Goal: Information Seeking & Learning: Learn about a topic

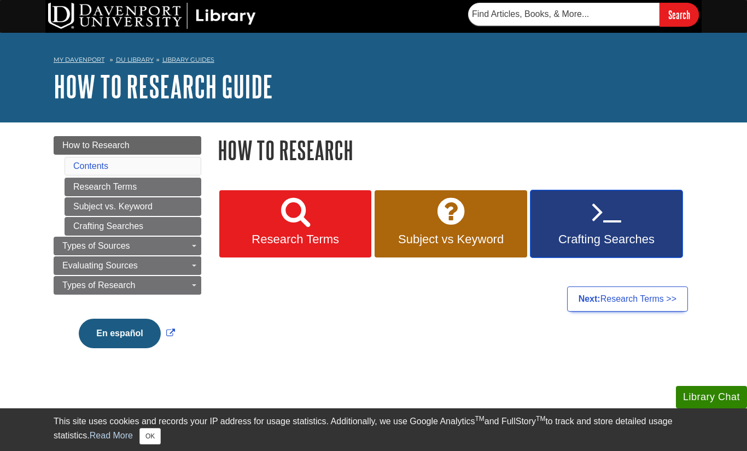
click at [626, 238] on span "Crafting Searches" at bounding box center [607, 239] width 136 height 14
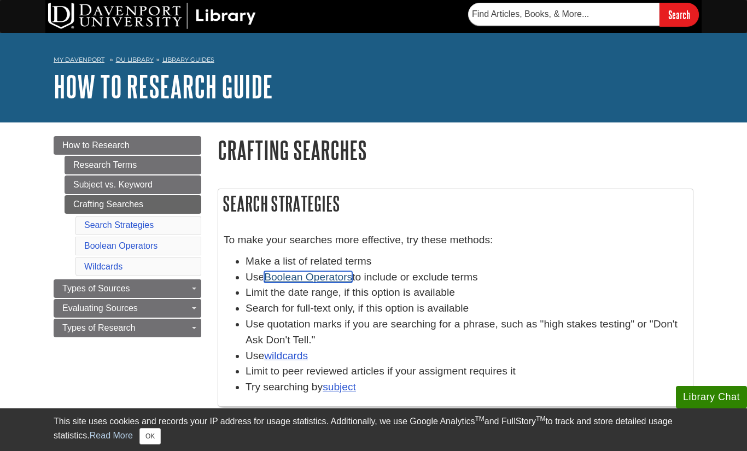
click at [289, 278] on link "Boolean Operators" at bounding box center [308, 276] width 88 height 11
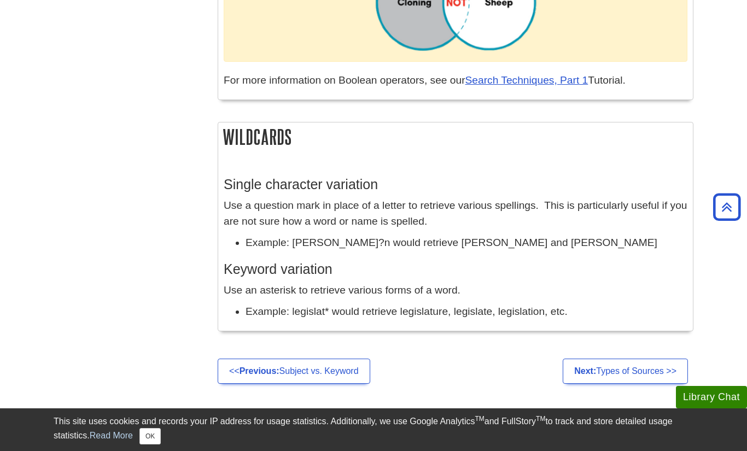
scroll to position [917, 0]
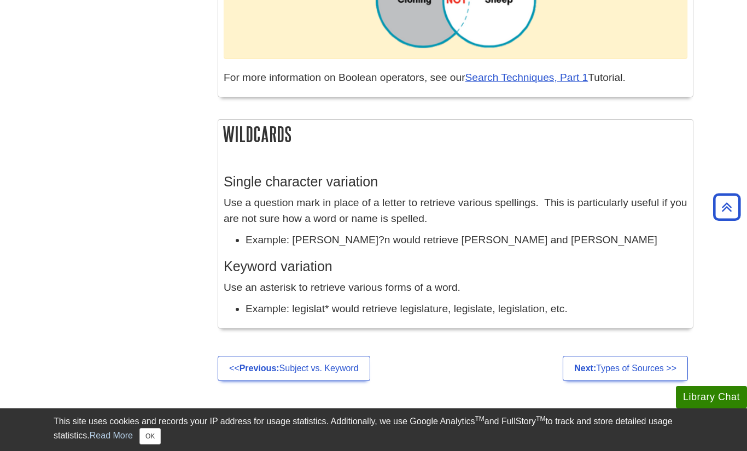
click at [271, 236] on li "Example: Anders?n would retrieve Anderson and Andersen" at bounding box center [467, 240] width 442 height 16
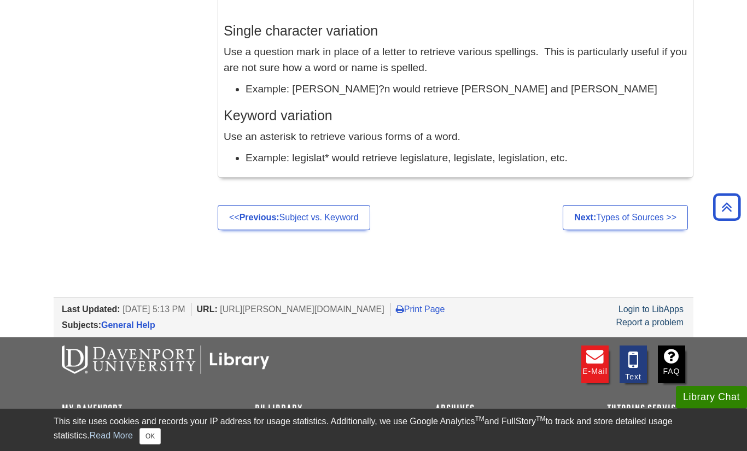
scroll to position [1125, 0]
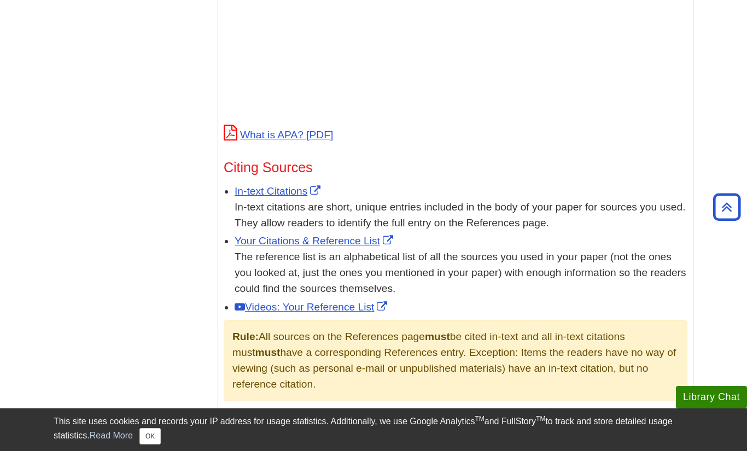
scroll to position [551, 0]
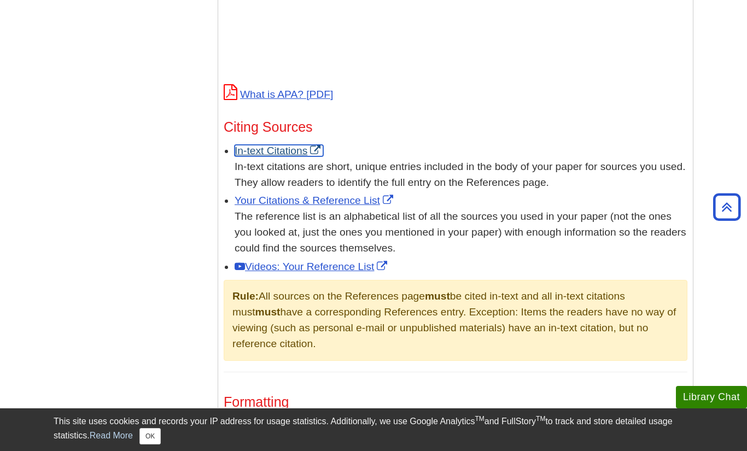
click at [300, 145] on link "In-text Citations" at bounding box center [279, 150] width 89 height 11
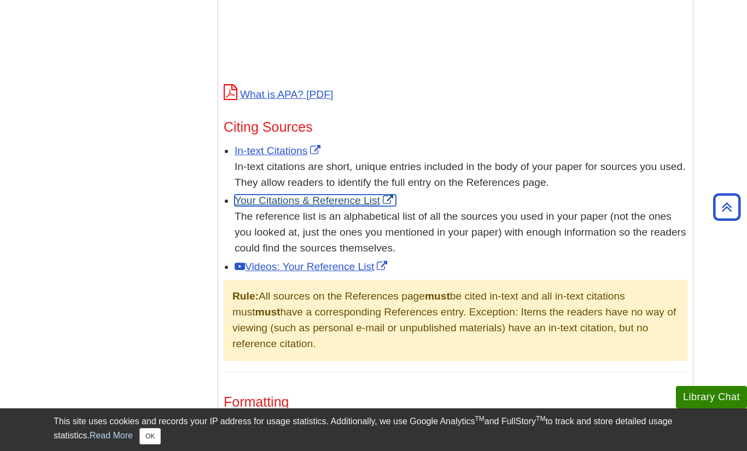
click at [265, 195] on link "Your Citations & Reference List" at bounding box center [315, 200] width 161 height 11
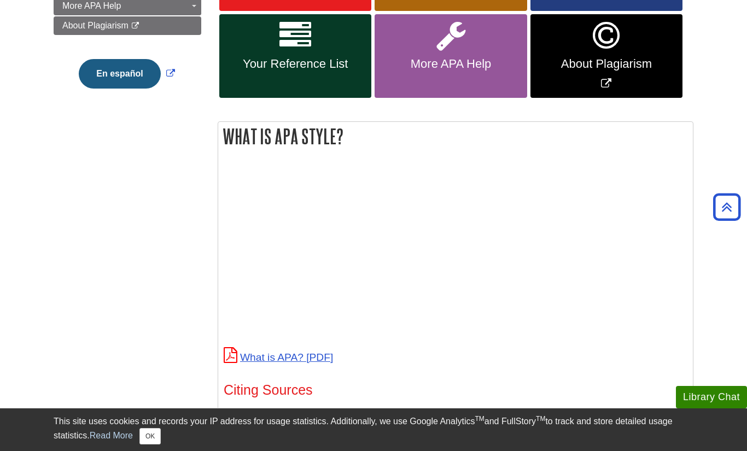
scroll to position [0, 0]
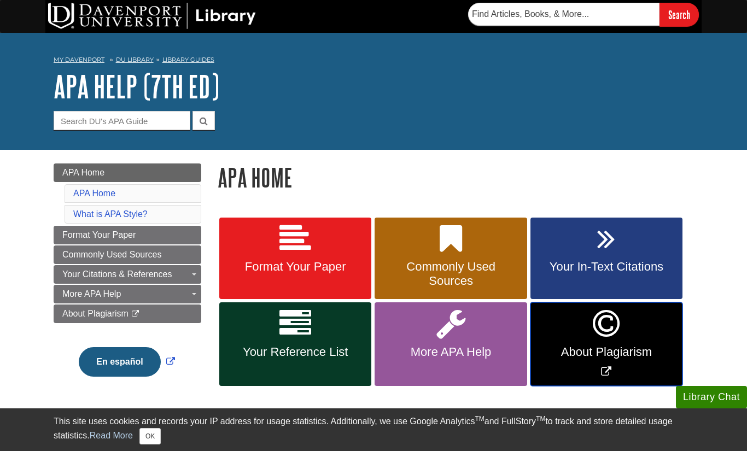
click at [593, 322] on icon "Link opens in new window" at bounding box center [606, 324] width 27 height 32
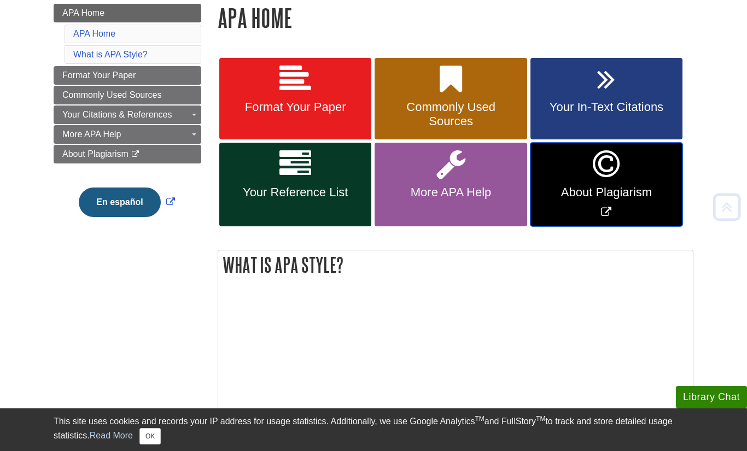
scroll to position [165, 0]
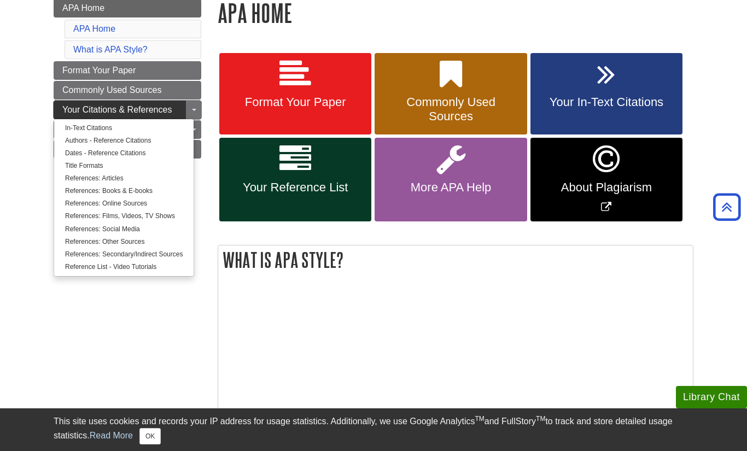
click at [139, 114] on span "Your Citations & References" at bounding box center [116, 109] width 109 height 9
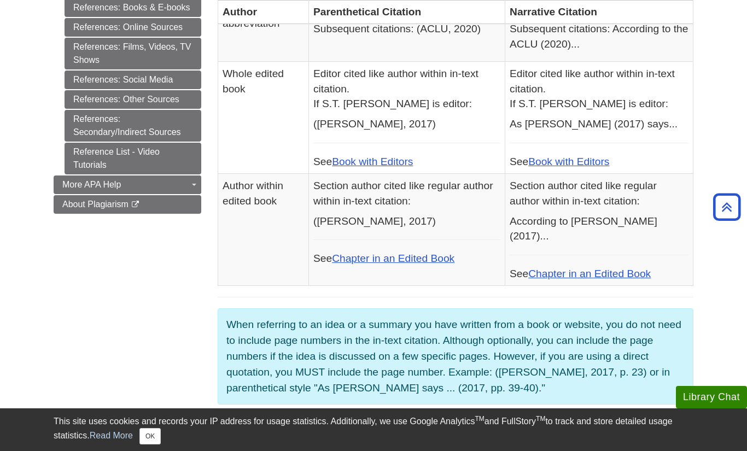
scroll to position [590, 0]
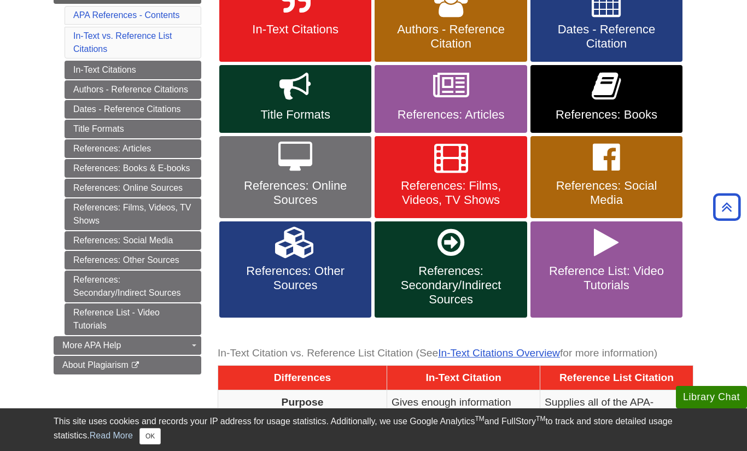
scroll to position [238, 0]
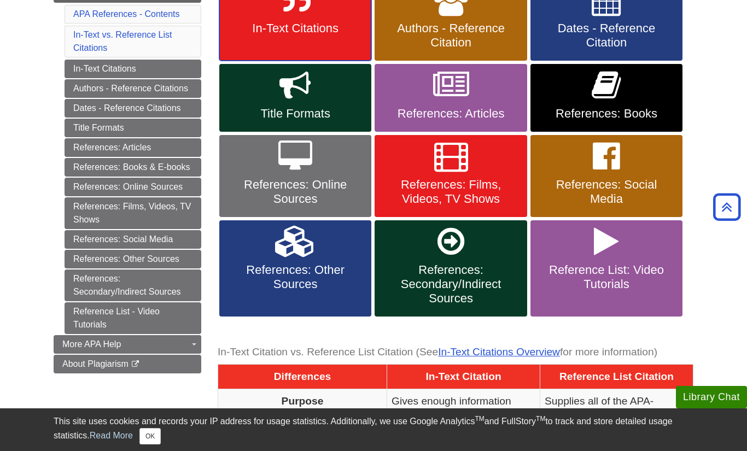
click at [358, 39] on link "In-Text Citations" at bounding box center [295, 20] width 152 height 82
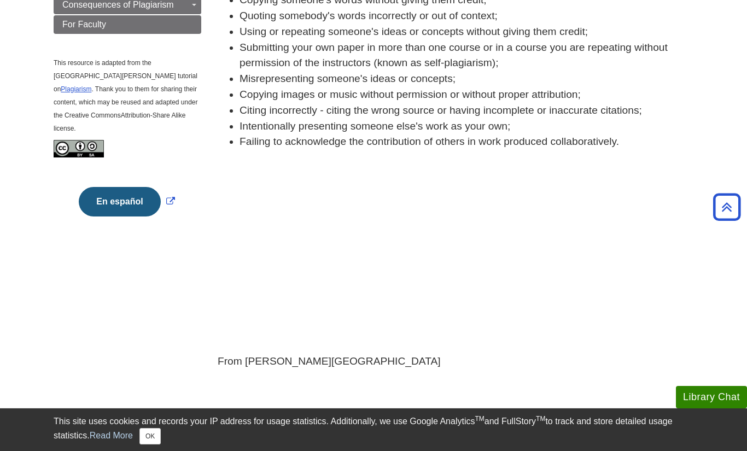
scroll to position [117, 0]
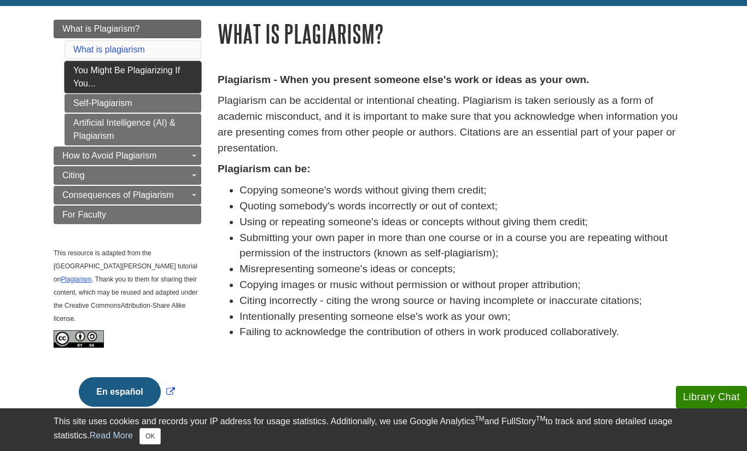
click at [164, 78] on link "You Might Be Plagiarizing If You..." at bounding box center [133, 77] width 137 height 32
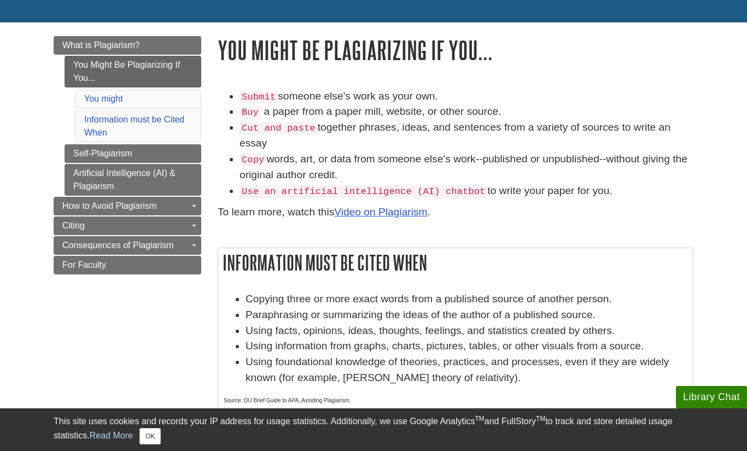
scroll to position [102, 0]
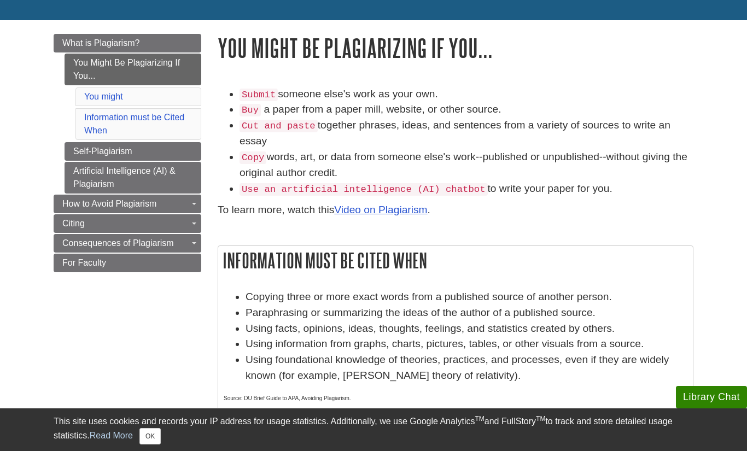
click at [307, 151] on li "Copy words, art, or data from someone else's work--published or unpublished--wi…" at bounding box center [467, 165] width 454 height 32
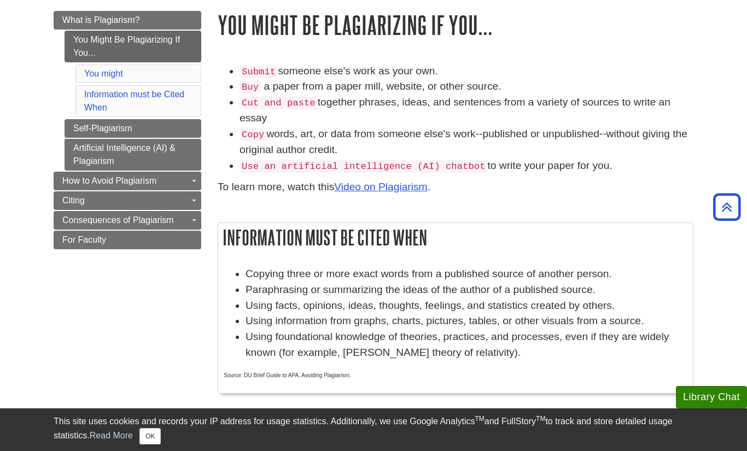
scroll to position [124, 0]
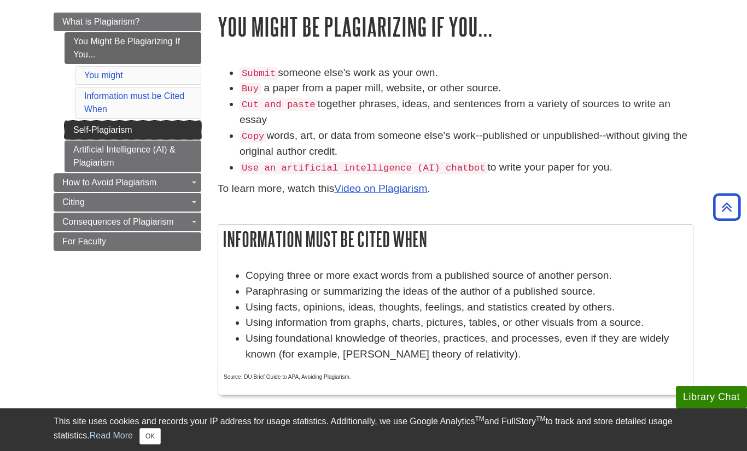
click at [163, 124] on link "Self-Plagiarism" at bounding box center [133, 130] width 137 height 19
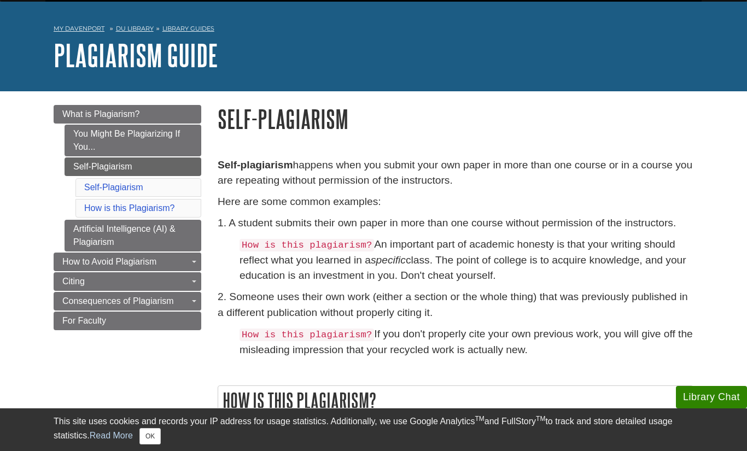
scroll to position [30, 0]
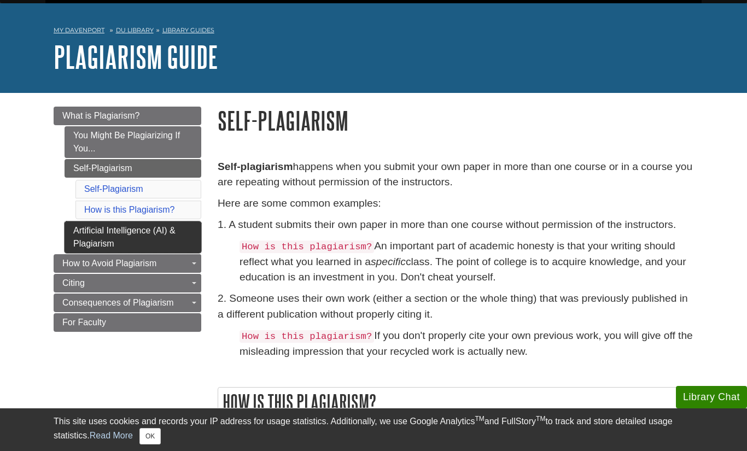
click at [163, 225] on link "Artificial Intelligence (AI) & Plagiarism" at bounding box center [133, 238] width 137 height 32
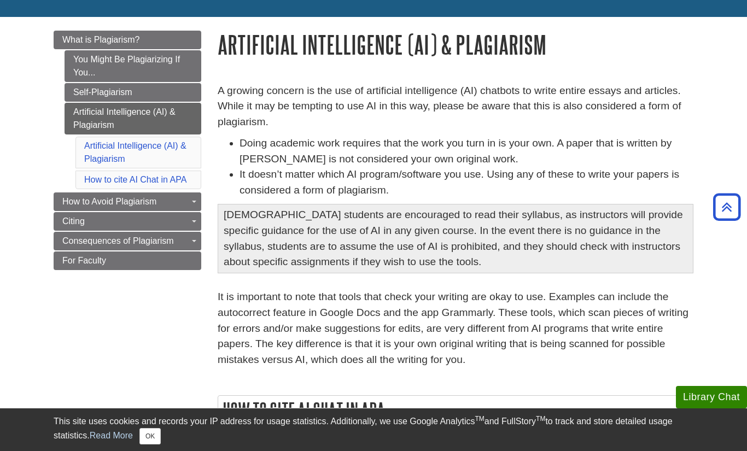
scroll to position [66, 0]
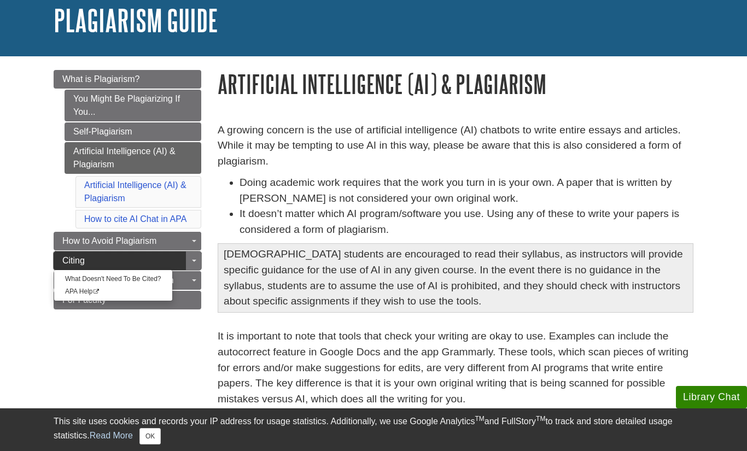
click at [136, 266] on link "Citing" at bounding box center [128, 261] width 148 height 19
